Goal: Task Accomplishment & Management: Use online tool/utility

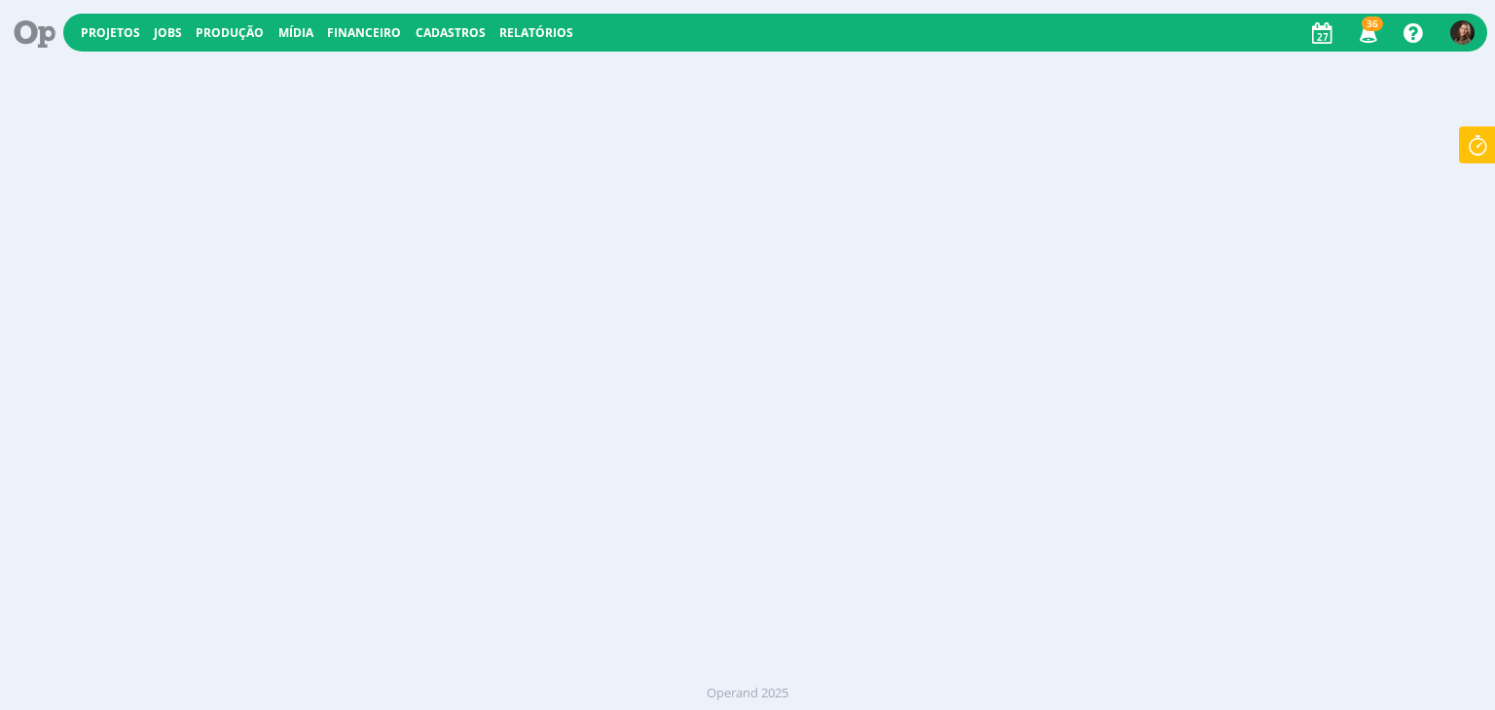
click at [31, 33] on icon at bounding box center [28, 33] width 40 height 38
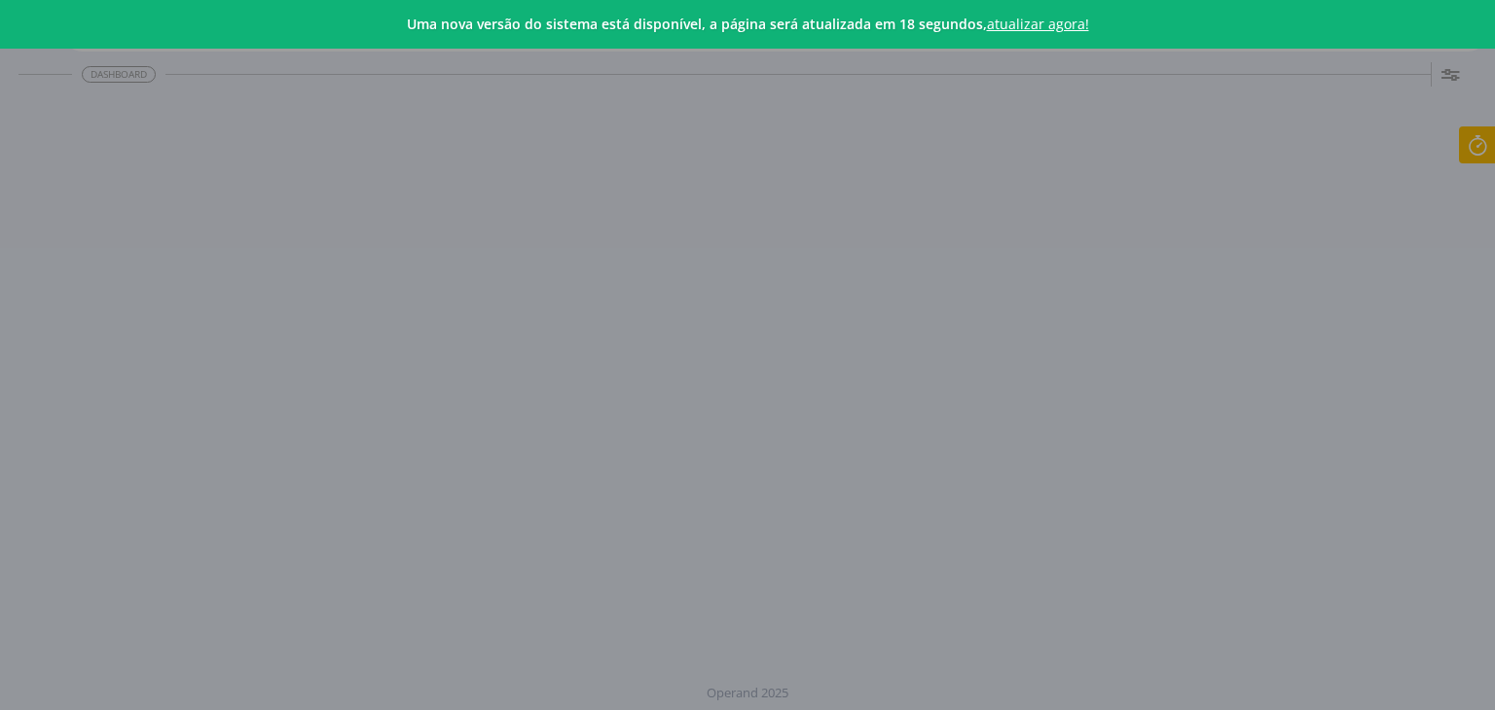
click at [1062, 21] on link "atualizar agora!" at bounding box center [1038, 24] width 102 height 18
